Goal: Find specific page/section: Find specific page/section

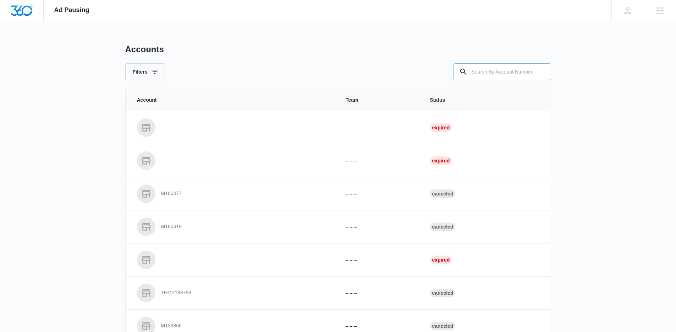
click at [514, 74] on input "text" at bounding box center [503, 71] width 98 height 17
click at [491, 71] on input "text" at bounding box center [503, 71] width 98 height 17
paste input "M24655"
type input "M24655"
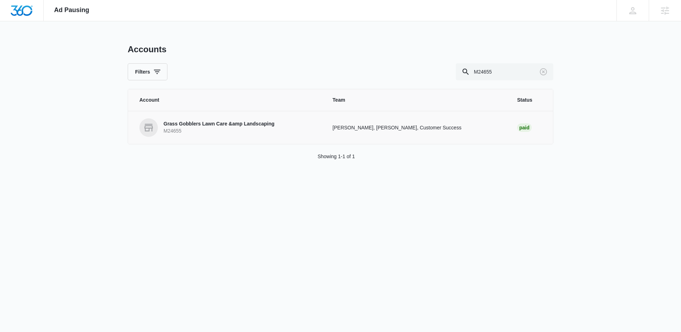
click at [185, 126] on p "Grass Gobblers Lawn Care &amp Landscaping" at bounding box center [219, 123] width 111 height 7
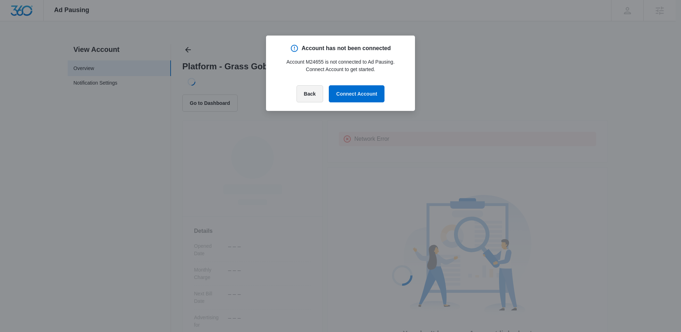
click at [313, 97] on button "Back" at bounding box center [310, 93] width 27 height 17
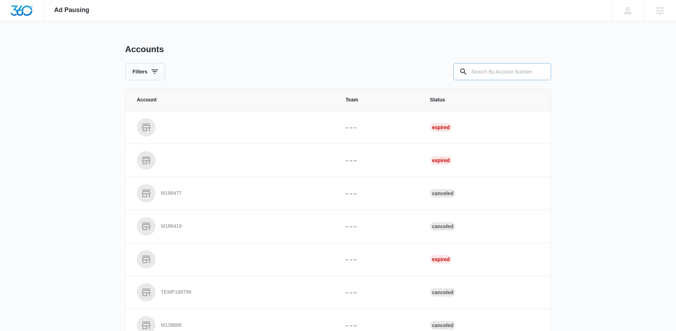
drag, startPoint x: 502, startPoint y: 71, endPoint x: 497, endPoint y: 70, distance: 4.6
click at [500, 70] on input "text" at bounding box center [503, 71] width 98 height 17
paste input "M13397"
type input "M13397"
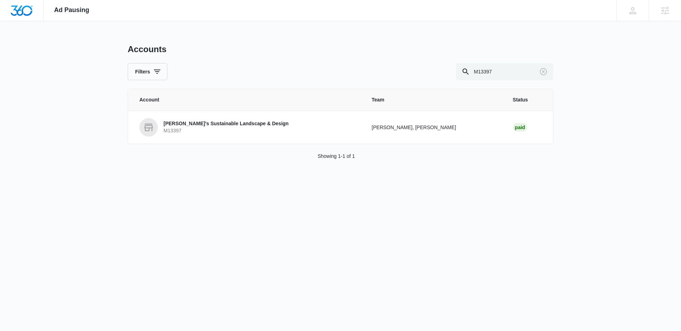
click at [181, 125] on p "[PERSON_NAME]'s Sustainable Landscape & Design" at bounding box center [226, 123] width 125 height 7
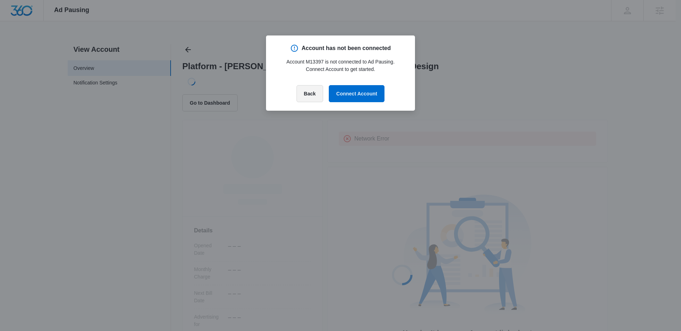
click at [311, 93] on button "Back" at bounding box center [310, 93] width 27 height 17
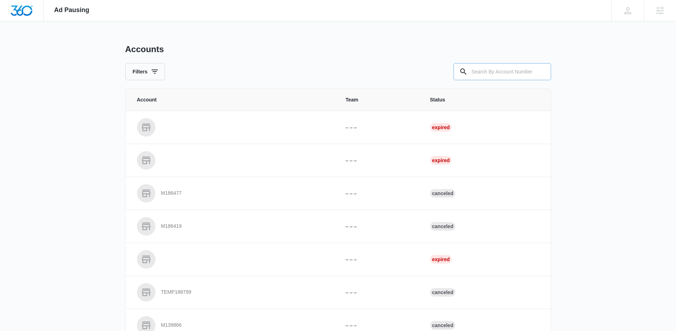
click at [499, 71] on input "text" at bounding box center [503, 71] width 98 height 17
paste input "M325021"
type input "M325021"
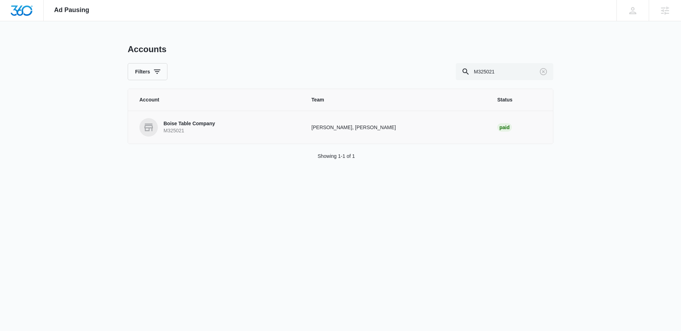
click at [162, 124] on link "Boise Table Company M325021" at bounding box center [216, 127] width 155 height 18
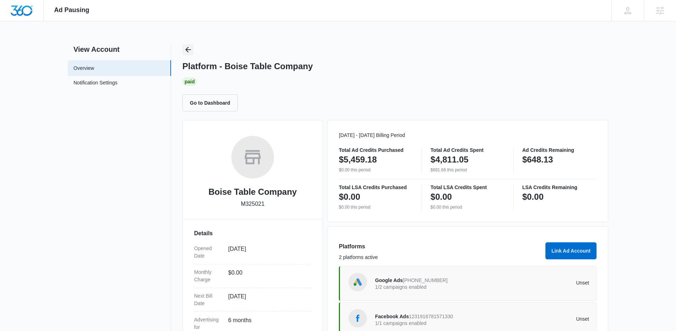
click at [186, 44] on button "Back" at bounding box center [187, 49] width 11 height 11
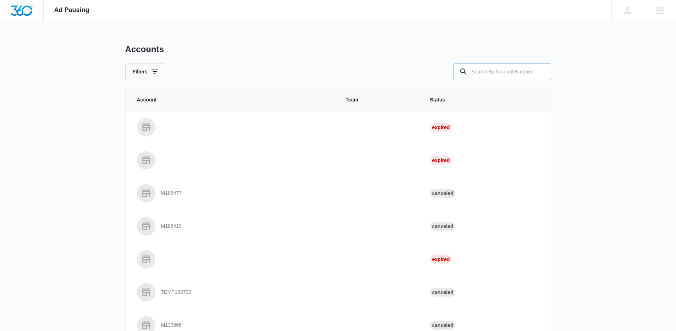
drag, startPoint x: 529, startPoint y: 90, endPoint x: 500, endPoint y: 78, distance: 31.7
click at [523, 88] on div "Accounts Filters Account Team Status – – – Expired – – – Expired M186477 – – – …" at bounding box center [338, 262] width 426 height 436
click at [494, 74] on input "text" at bounding box center [503, 71] width 98 height 17
paste input "M325021"
type input "M325021"
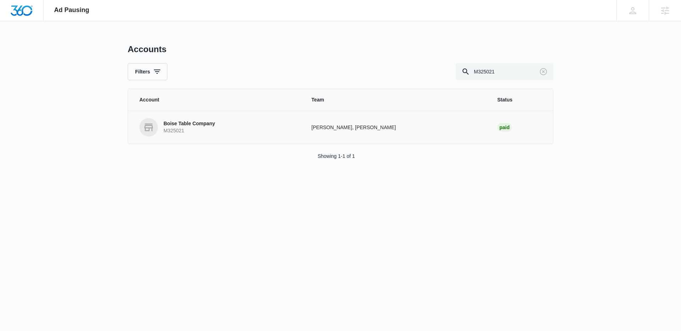
click at [220, 123] on link "Boise Table Company M325021" at bounding box center [216, 127] width 155 height 18
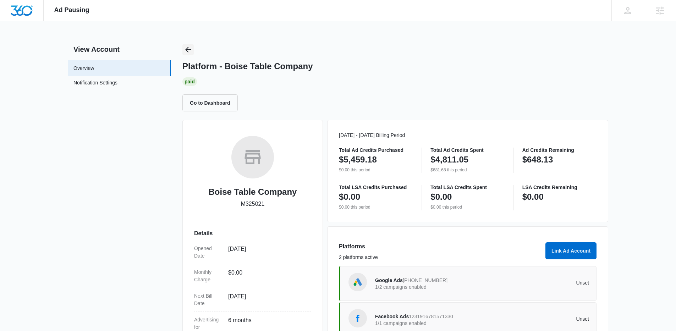
click at [186, 49] on icon "Back" at bounding box center [188, 50] width 6 height 6
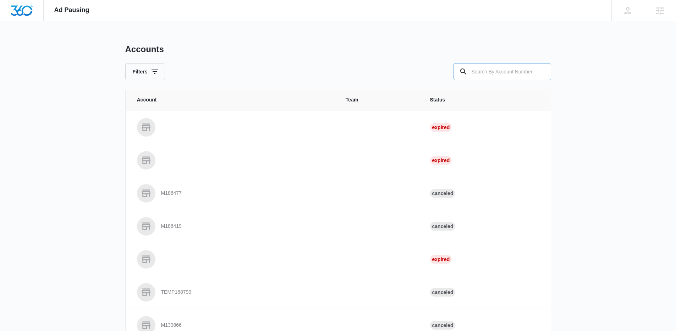
drag, startPoint x: 457, startPoint y: 73, endPoint x: 468, endPoint y: 71, distance: 11.2
click at [461, 74] on div at bounding box center [503, 71] width 98 height 17
click at [467, 70] on div at bounding box center [463, 71] width 11 height 17
drag, startPoint x: 492, startPoint y: 72, endPoint x: 382, endPoint y: 64, distance: 110.0
click at [492, 73] on input "text" at bounding box center [503, 71] width 98 height 17
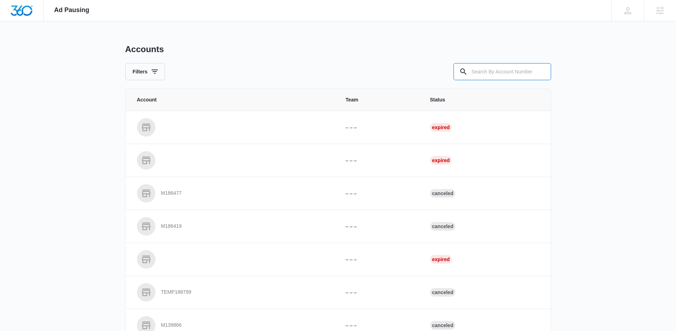
paste input "M334153"
type input "M334153"
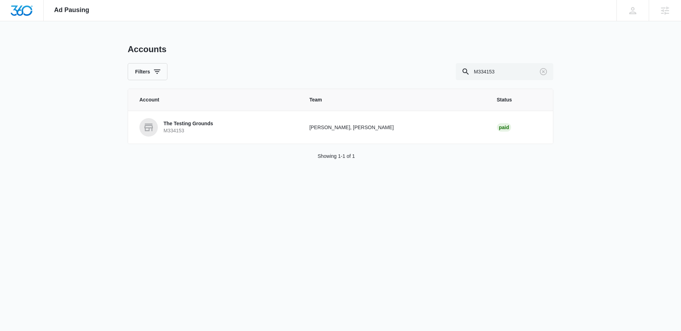
click at [175, 127] on p "M334153" at bounding box center [189, 130] width 50 height 7
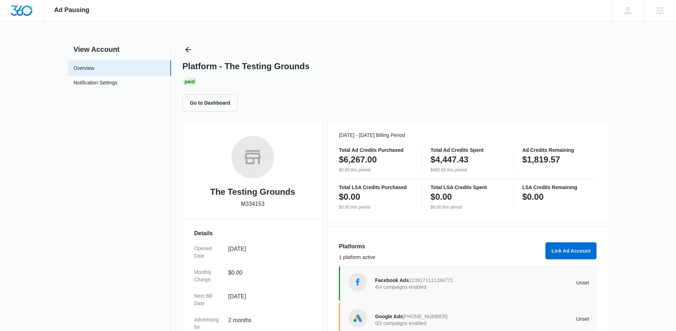
click at [196, 49] on div "Platform - The Testing Grounds Paid Go to Dashboard" at bounding box center [395, 77] width 426 height 67
click at [188, 48] on icon "Back" at bounding box center [188, 49] width 9 height 9
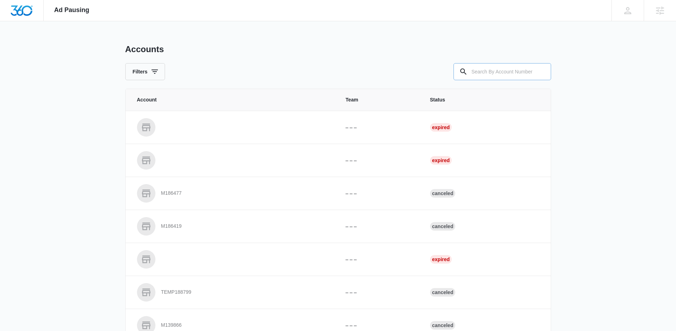
click at [482, 66] on input "text" at bounding box center [503, 71] width 98 height 17
paste input "M40052"
type input "M40052"
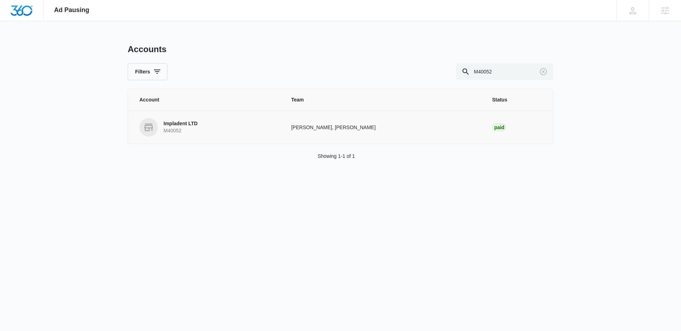
click at [176, 129] on p "M40052" at bounding box center [181, 130] width 34 height 7
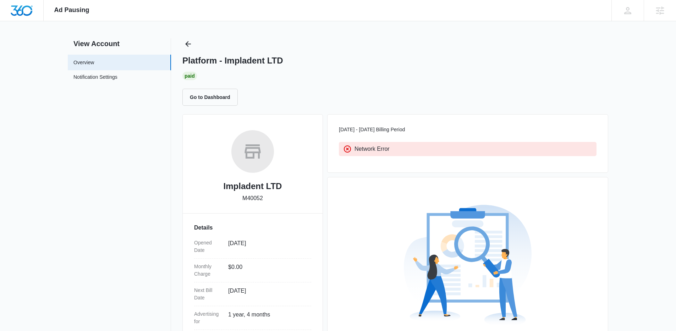
scroll to position [7, 0]
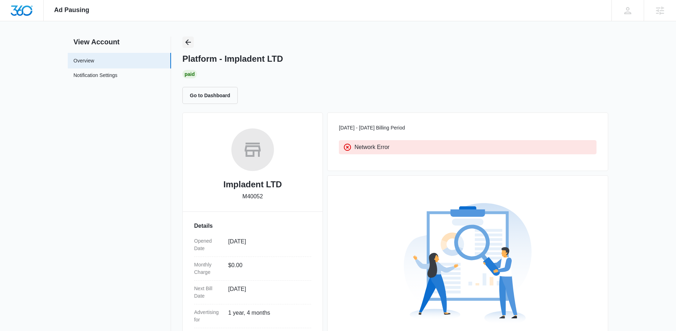
click at [193, 42] on button "Back" at bounding box center [187, 42] width 11 height 11
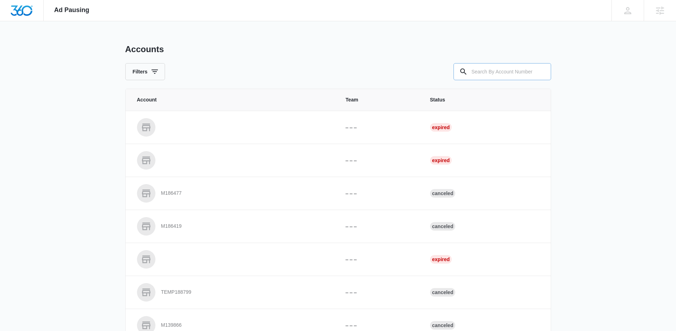
click at [506, 69] on input "text" at bounding box center [503, 71] width 98 height 17
paste input "M40052"
type input "M40052"
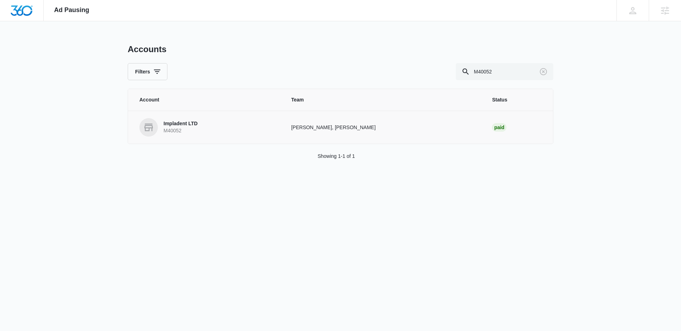
click at [188, 121] on p "Impladent LTD" at bounding box center [181, 123] width 34 height 7
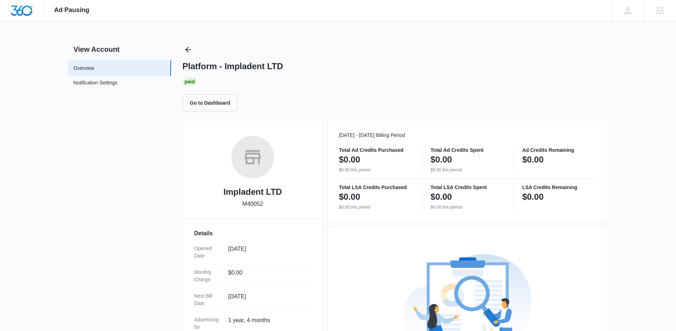
click at [399, 85] on div "Paid" at bounding box center [395, 81] width 426 height 9
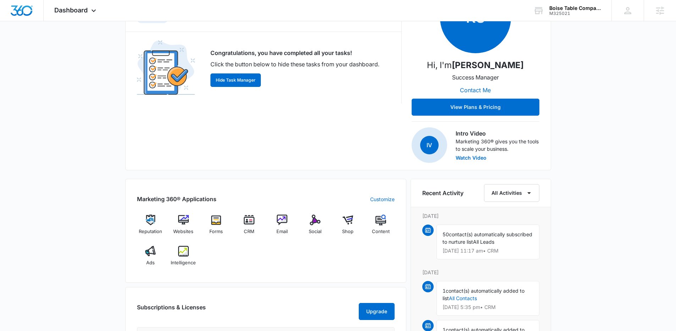
scroll to position [131, 0]
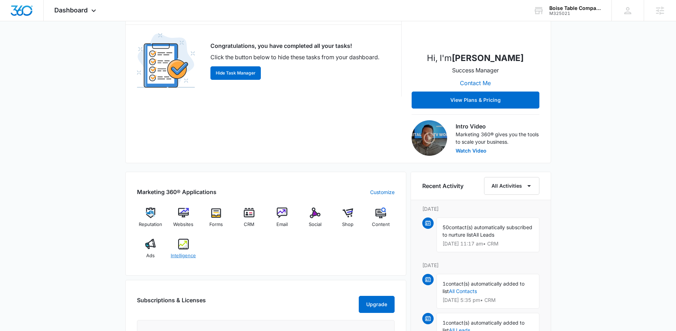
click at [182, 248] on img at bounding box center [183, 244] width 11 height 11
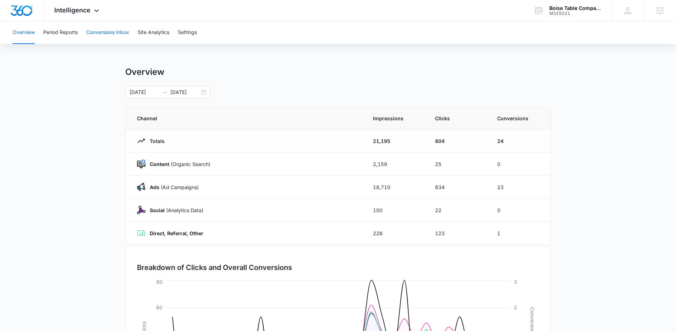
click at [121, 31] on button "Conversions Inbox" at bounding box center [107, 32] width 43 height 23
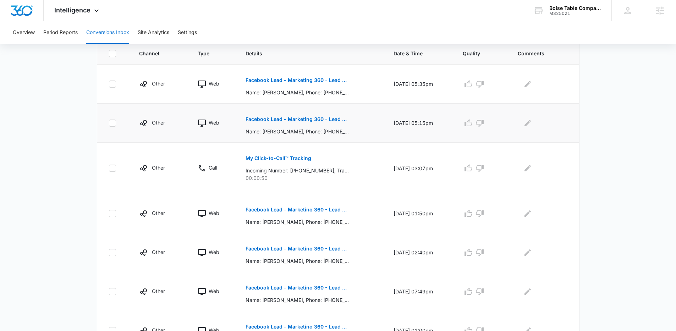
scroll to position [258, 0]
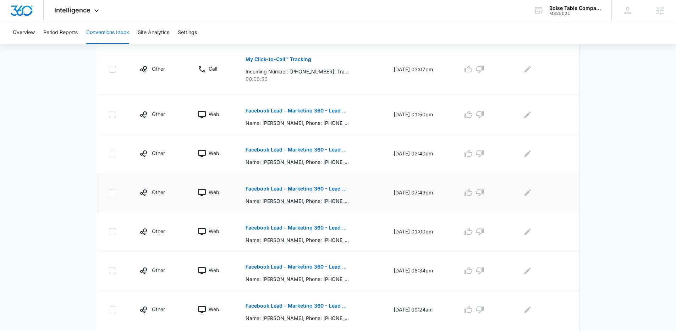
click at [312, 191] on p "Facebook Lead - Marketing 360 - Lead Form" at bounding box center [297, 188] width 103 height 5
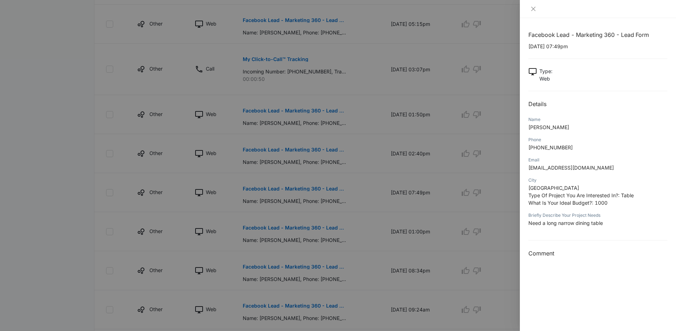
click at [124, 135] on div at bounding box center [338, 165] width 676 height 331
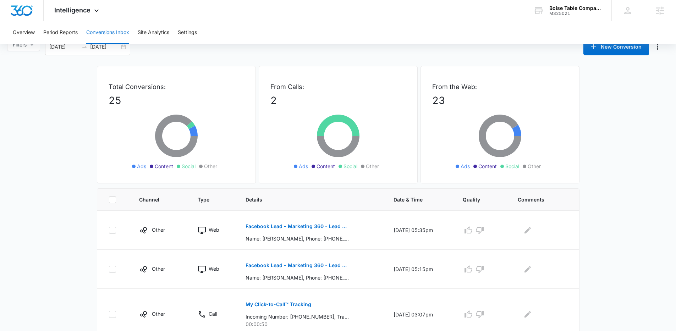
scroll to position [0, 0]
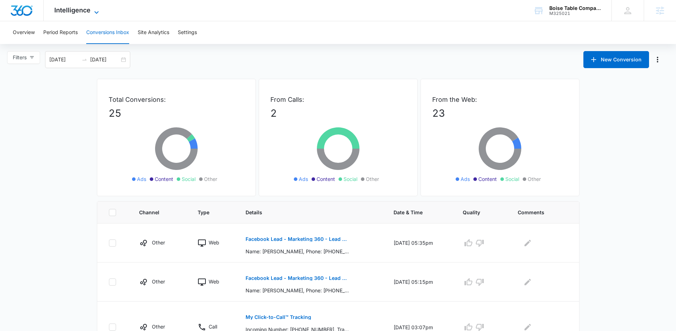
click at [86, 13] on span "Intelligence" at bounding box center [72, 9] width 36 height 7
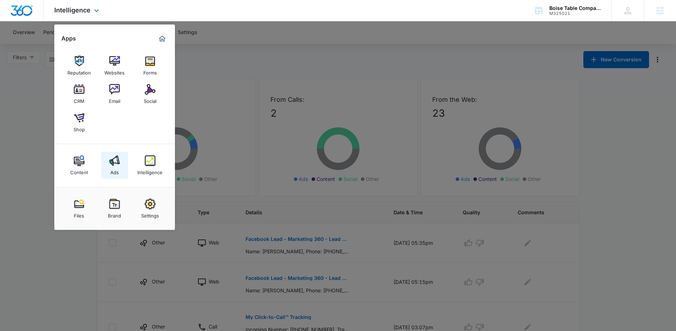
click at [113, 162] on img at bounding box center [114, 160] width 11 height 11
